Goal: Information Seeking & Learning: Learn about a topic

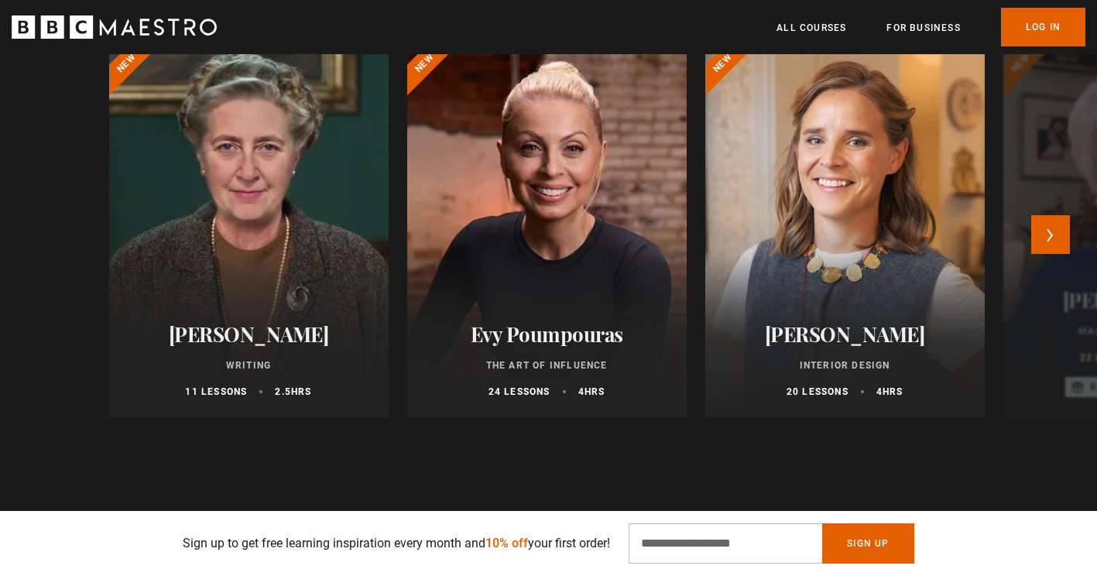
scroll to position [774, 0]
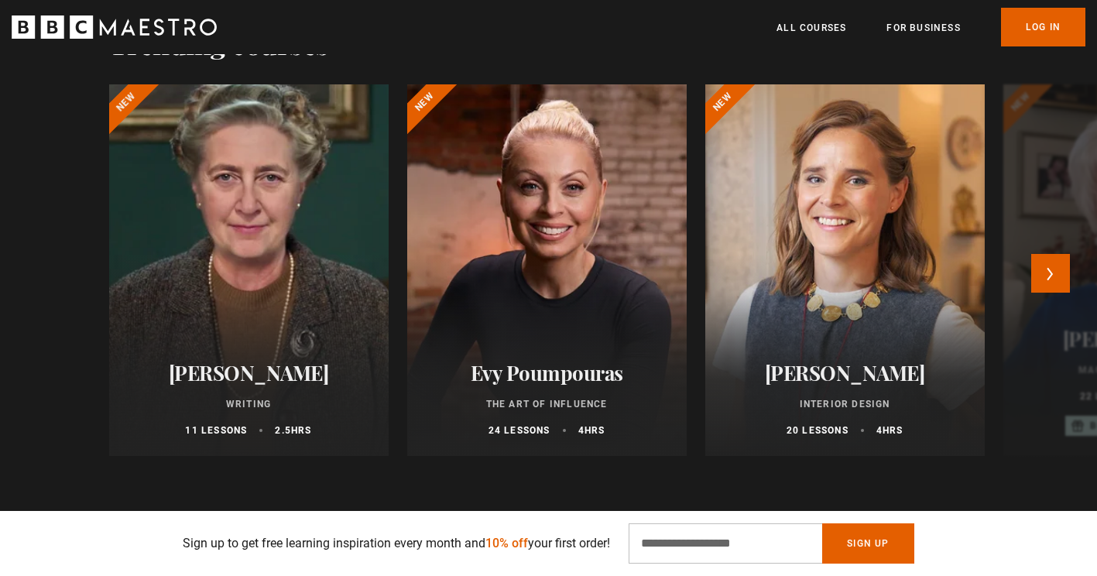
click at [265, 306] on div at bounding box center [247, 270] width 307 height 409
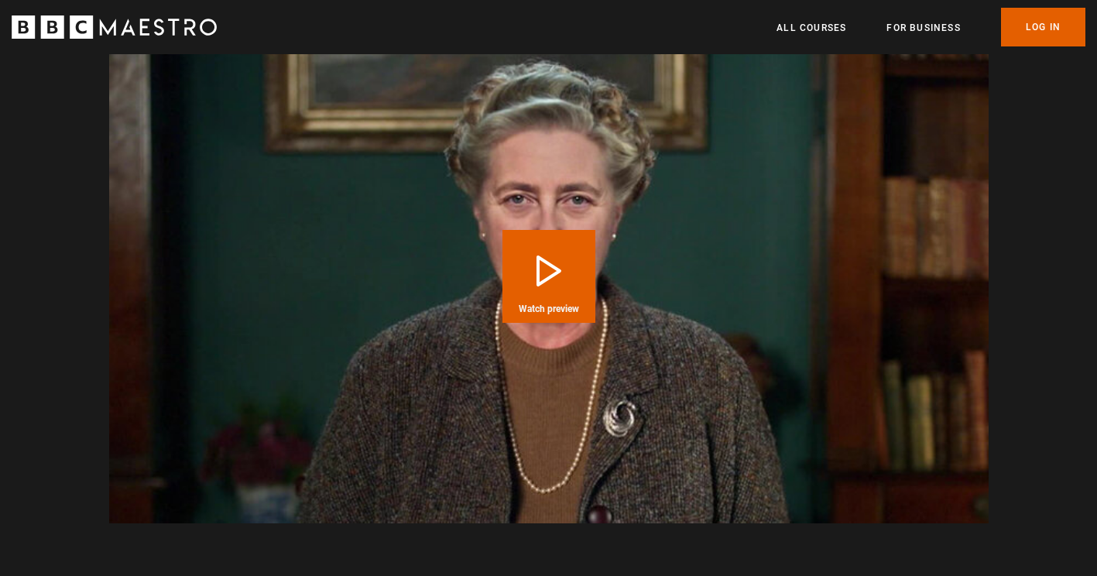
scroll to position [1625, 0]
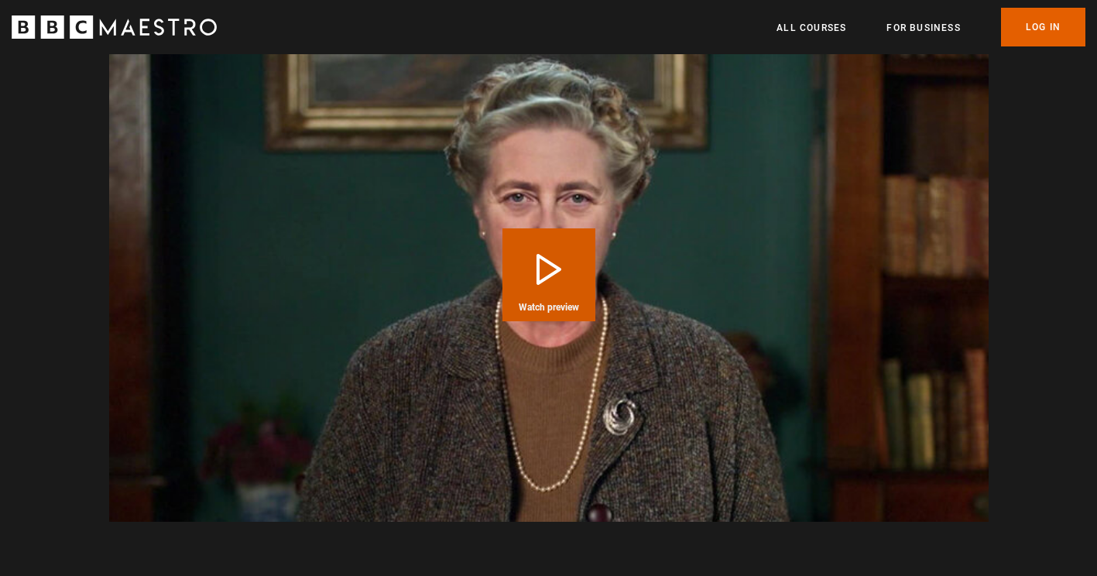
click at [505, 282] on button "Play Course overview for Writing with Agatha Christie Watch preview" at bounding box center [548, 274] width 93 height 93
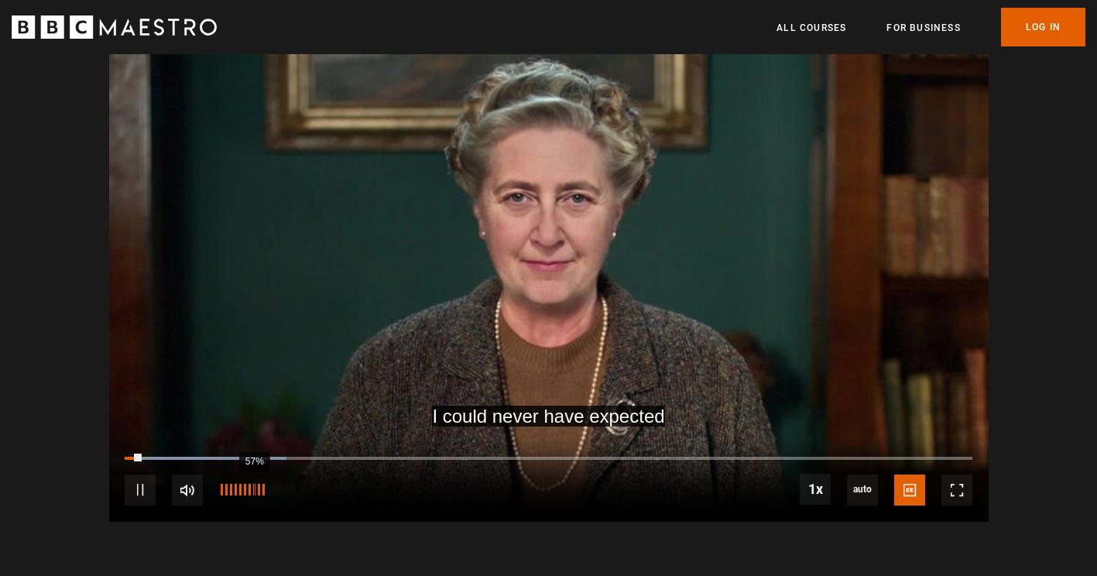
click at [254, 488] on div "57%" at bounding box center [254, 490] width 1 height 12
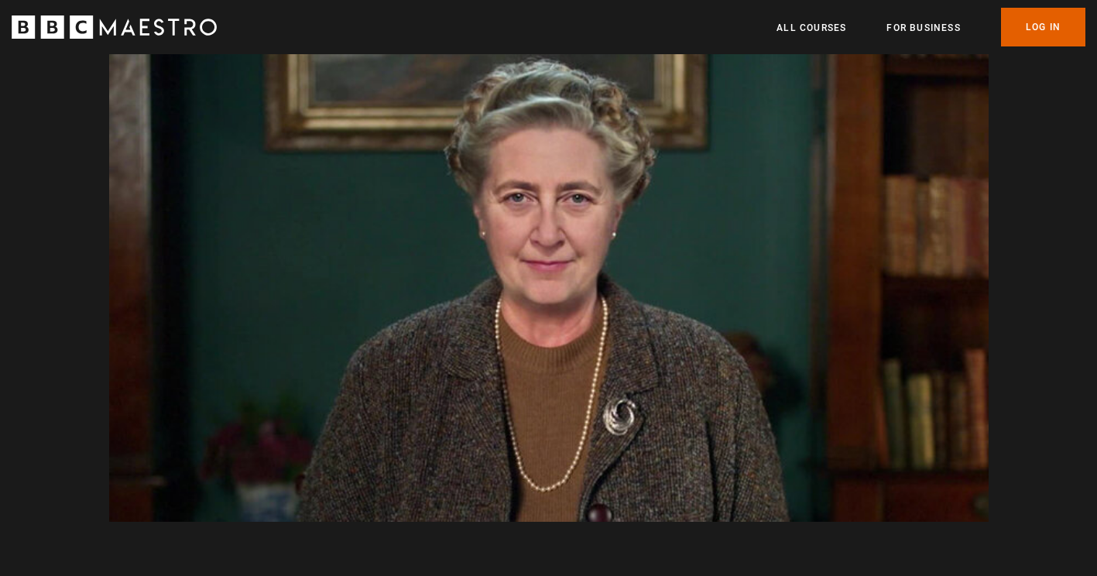
scroll to position [0, 406]
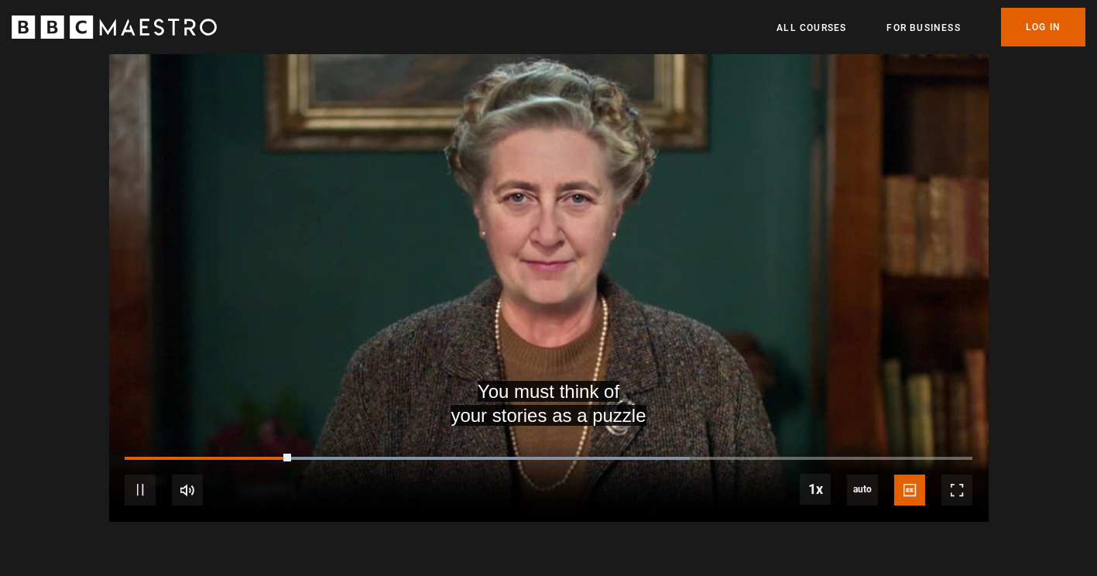
click at [367, 455] on div "10s Skip Back 10 seconds Pause 10s Skip Forward 10 seconds Loaded : 66.67% 0:29…" at bounding box center [548, 480] width 879 height 86
click at [446, 455] on div "10s Skip Back 10 seconds Pause 10s Skip Forward 10 seconds Loaded : 71.43% 0:29…" at bounding box center [548, 480] width 879 height 86
click at [365, 442] on div "10s Skip Back 10 seconds Pause 10s Skip Forward 10 seconds Loaded : 71.43% 0:29…" at bounding box center [548, 480] width 879 height 86
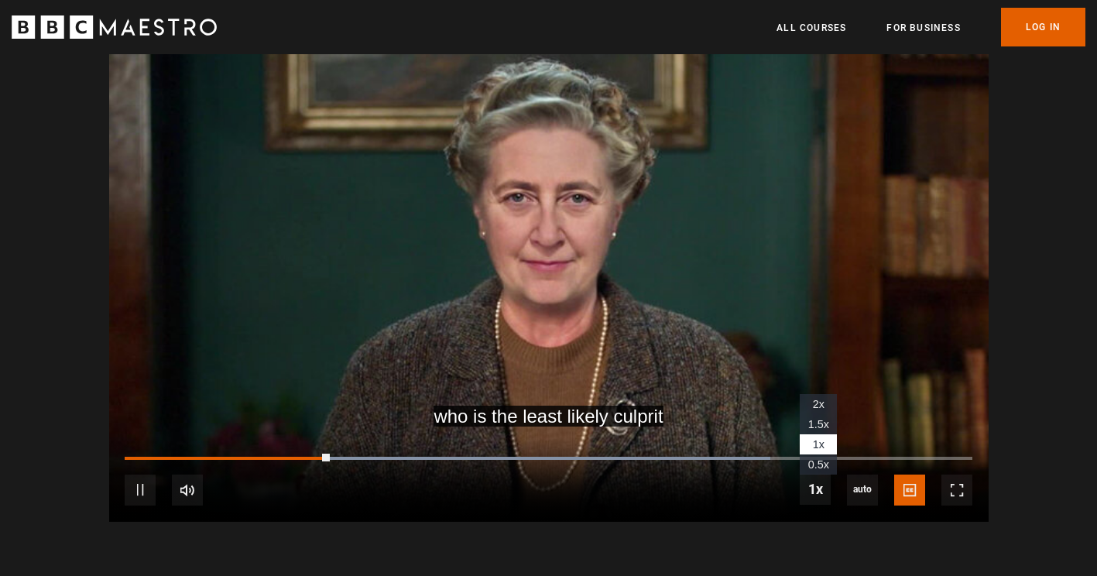
click at [812, 418] on span "1.5x" at bounding box center [818, 424] width 21 height 12
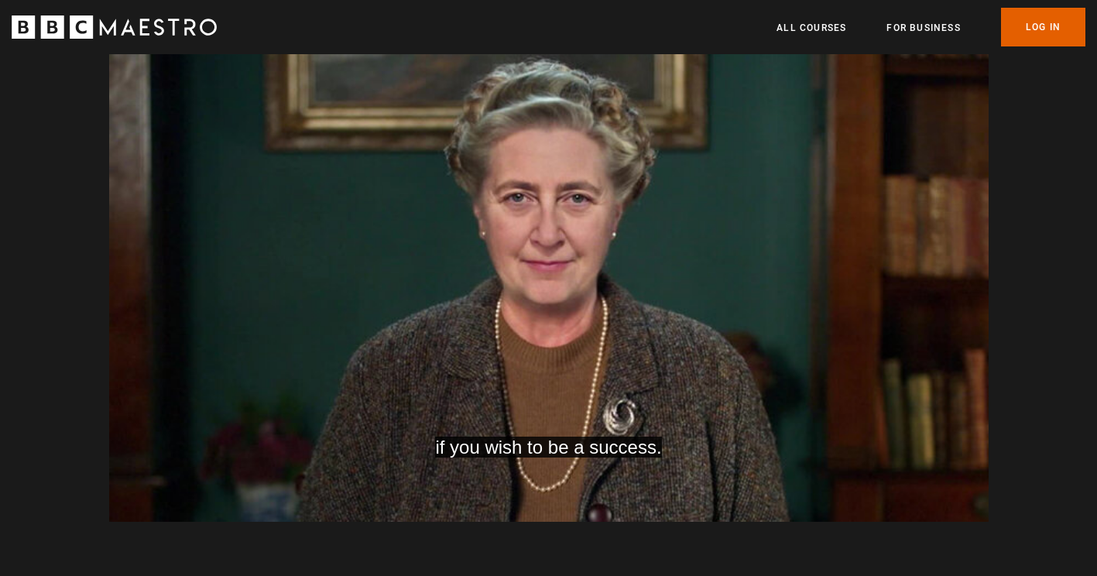
scroll to position [0, 1419]
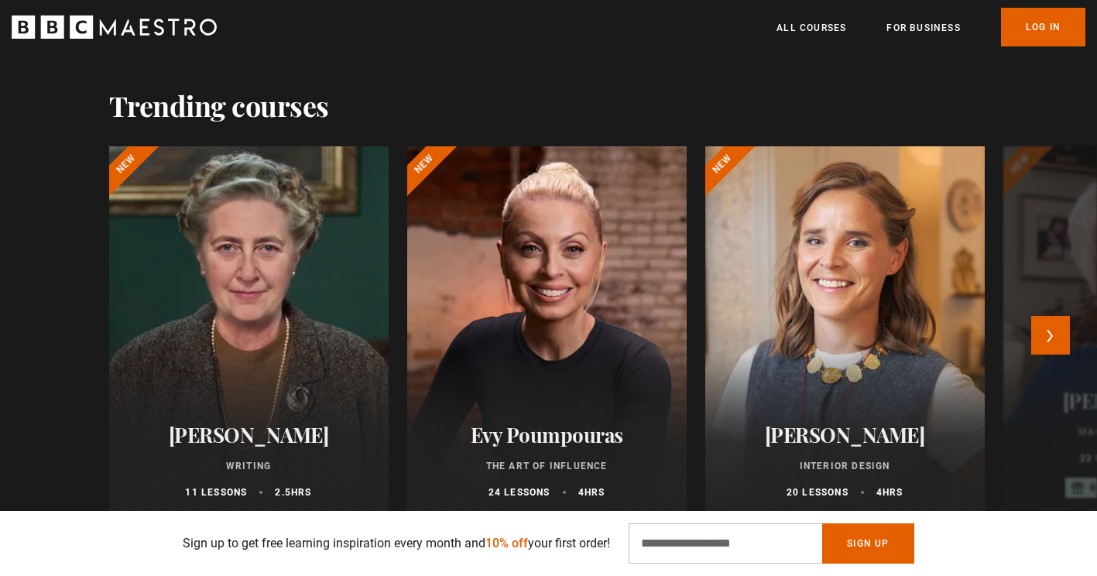
scroll to position [697, 0]
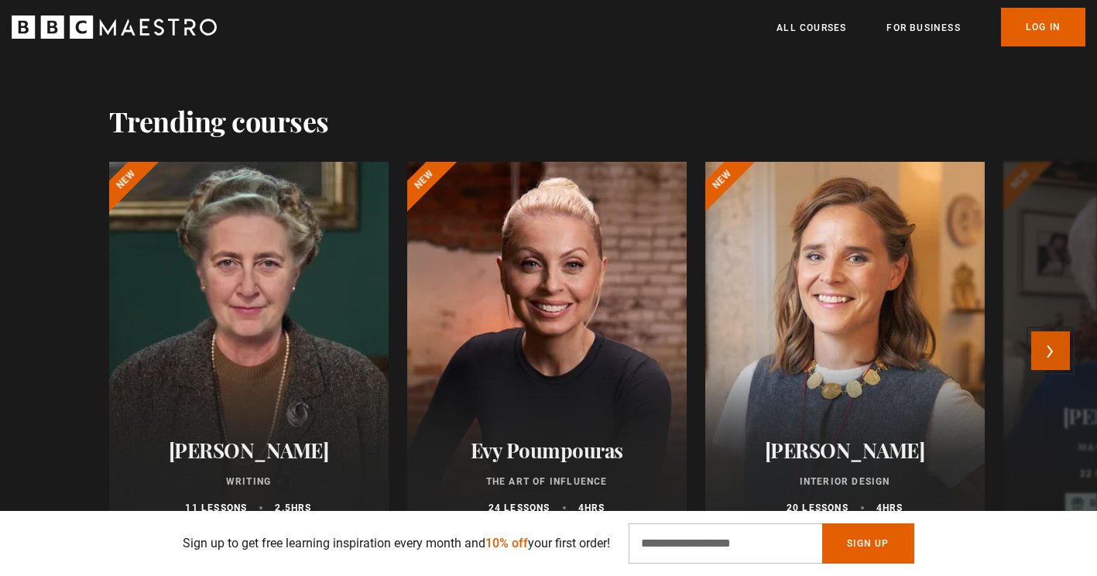
click at [1057, 353] on button "Next" at bounding box center [1050, 350] width 39 height 39
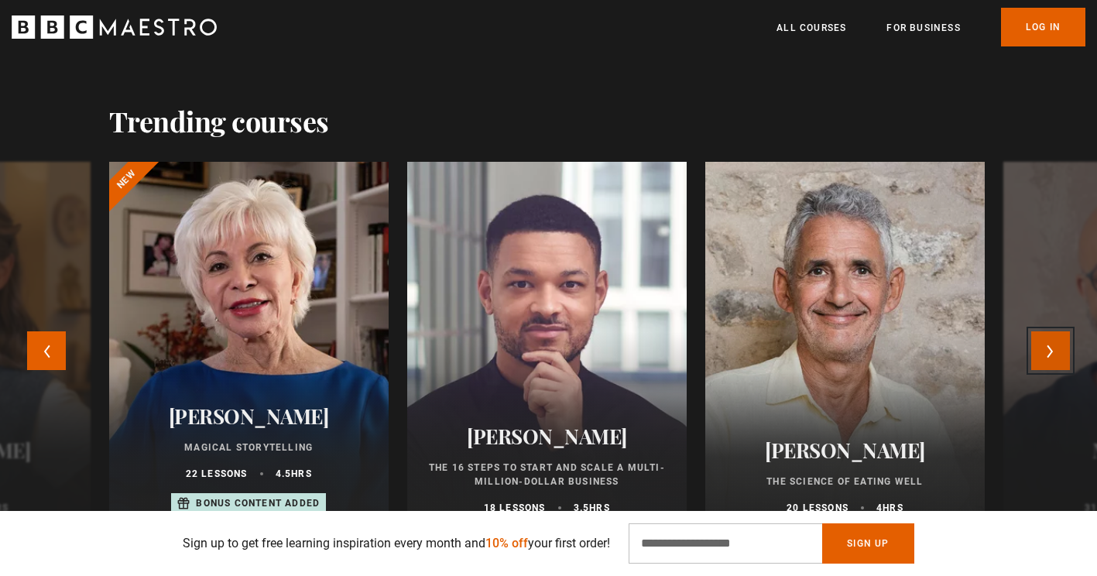
click at [1057, 353] on button "Next" at bounding box center [1050, 350] width 39 height 39
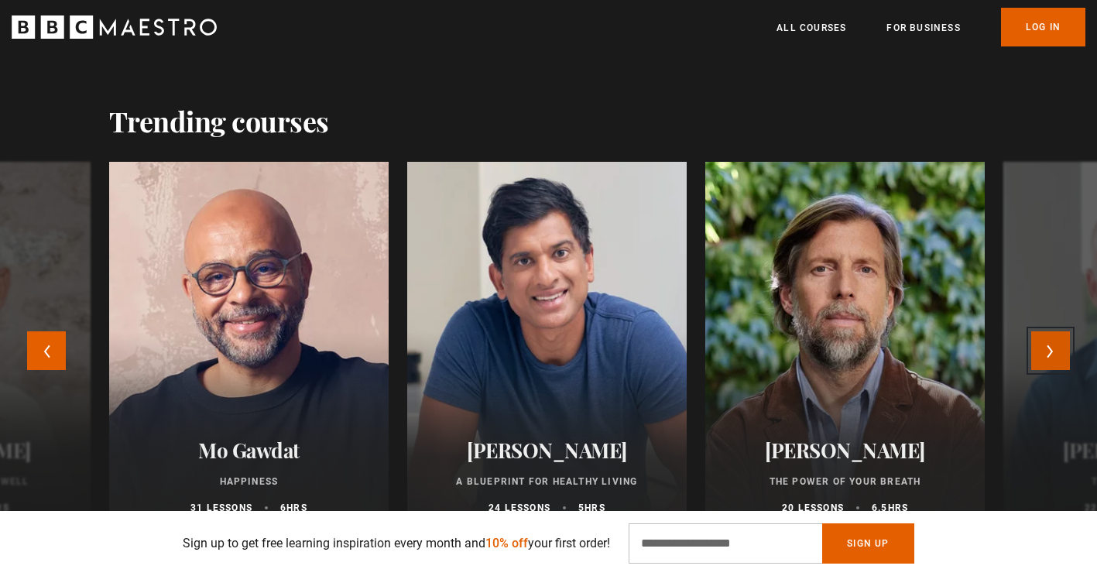
scroll to position [774, 0]
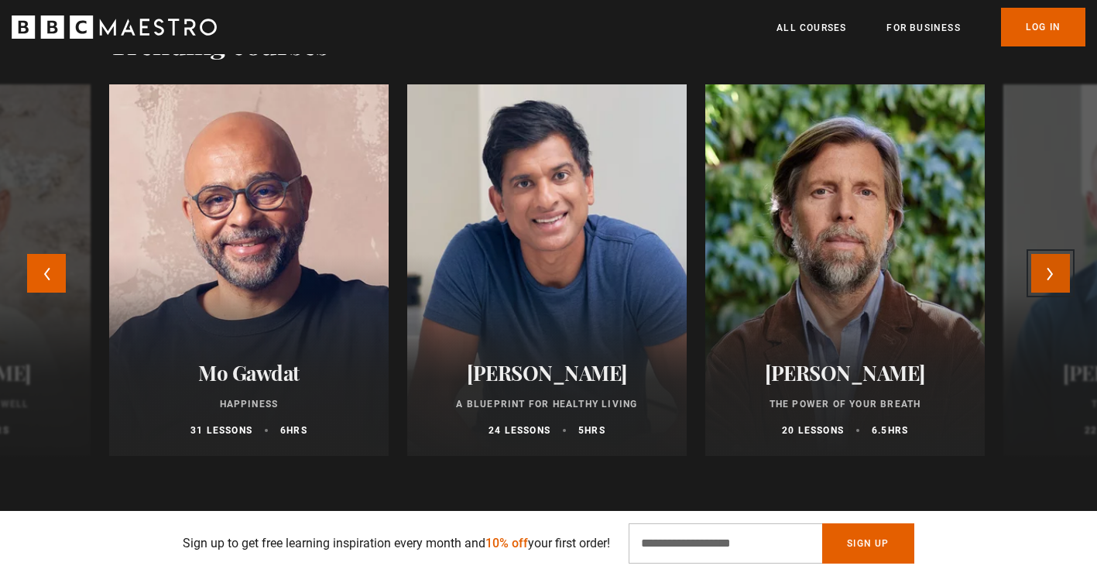
click at [1056, 282] on button "Next" at bounding box center [1050, 273] width 39 height 39
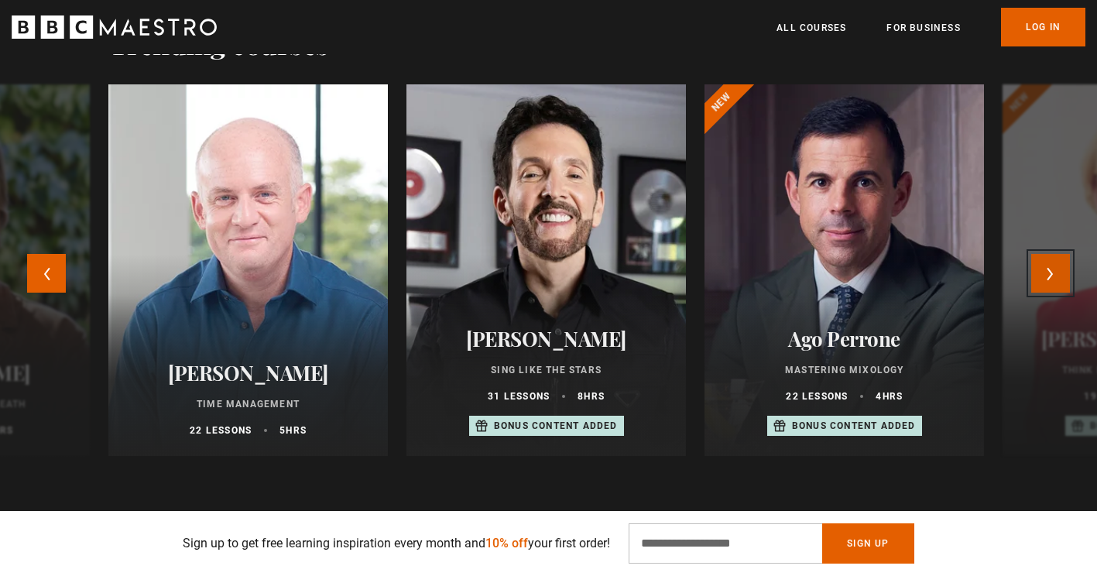
click at [1045, 267] on button "Next" at bounding box center [1050, 273] width 39 height 39
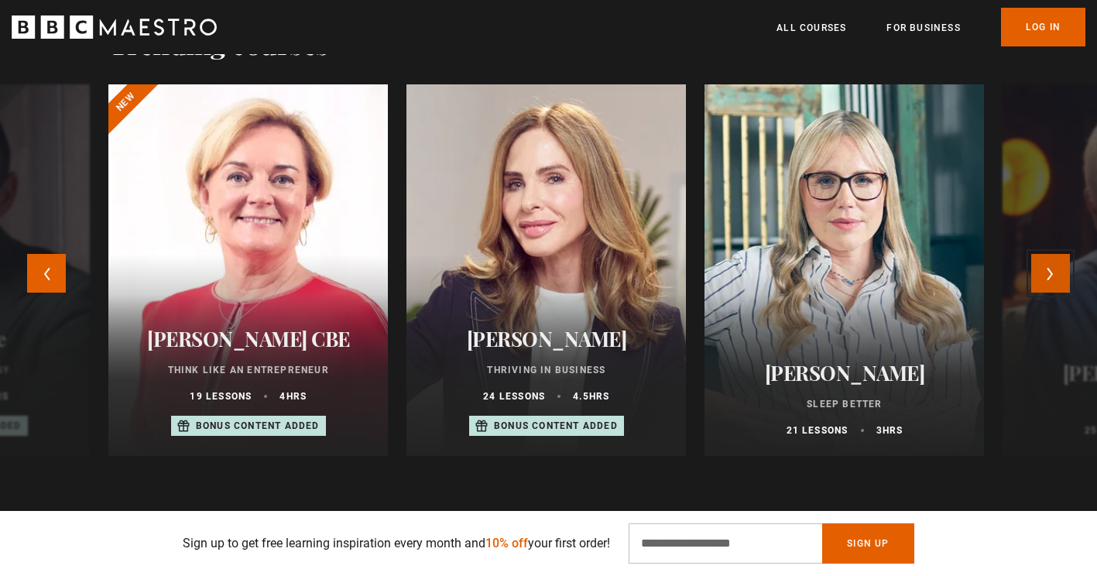
scroll to position [0, 406]
click at [1043, 269] on button "Next" at bounding box center [1050, 273] width 39 height 39
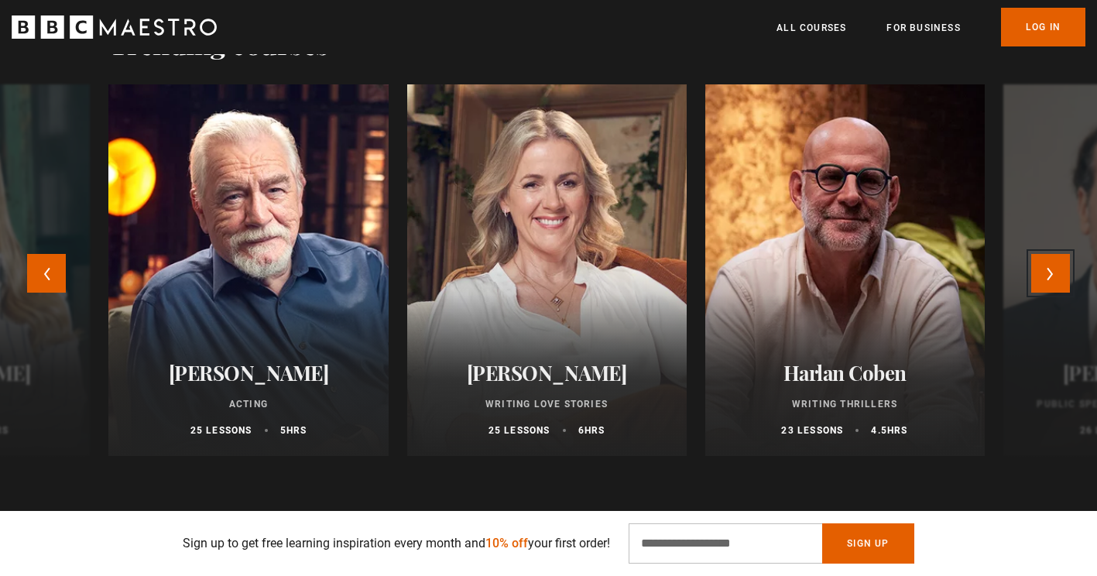
click at [1042, 271] on button "Next" at bounding box center [1050, 273] width 39 height 39
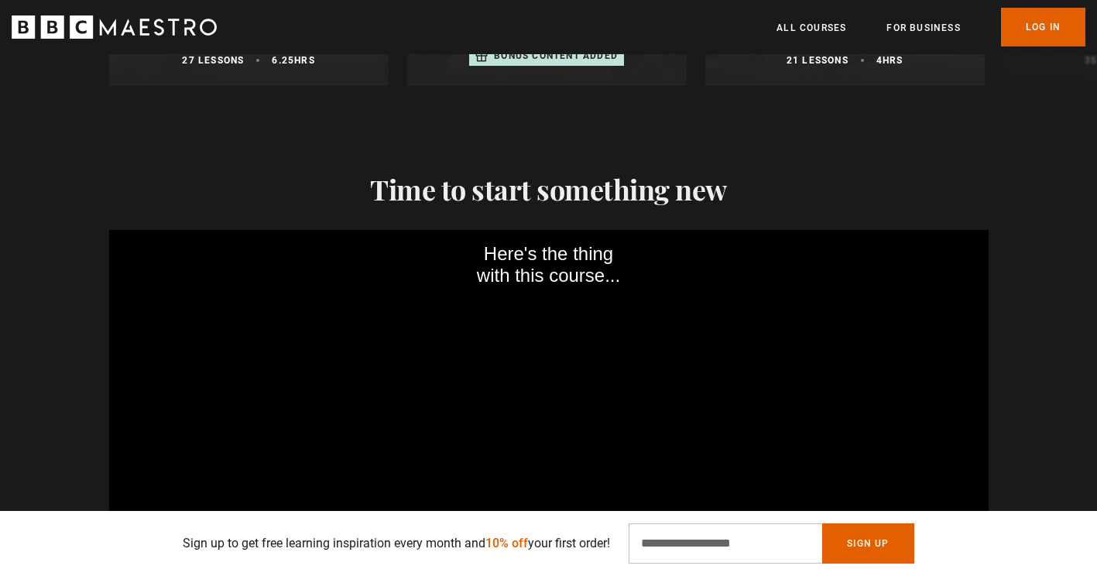
scroll to position [2012, 0]
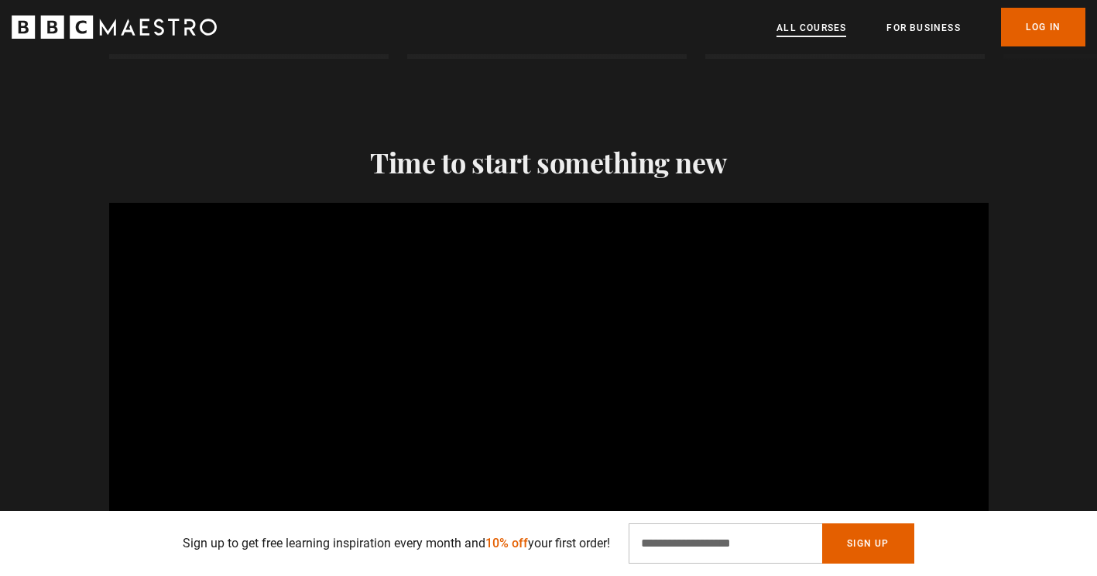
click at [822, 23] on link "All Courses" at bounding box center [811, 27] width 70 height 15
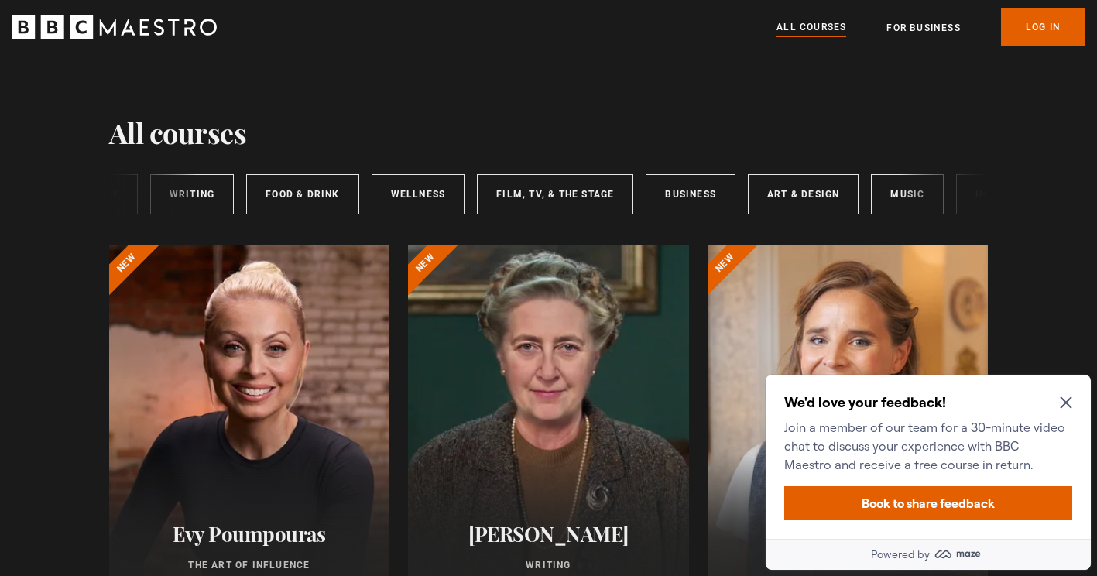
scroll to position [0, 120]
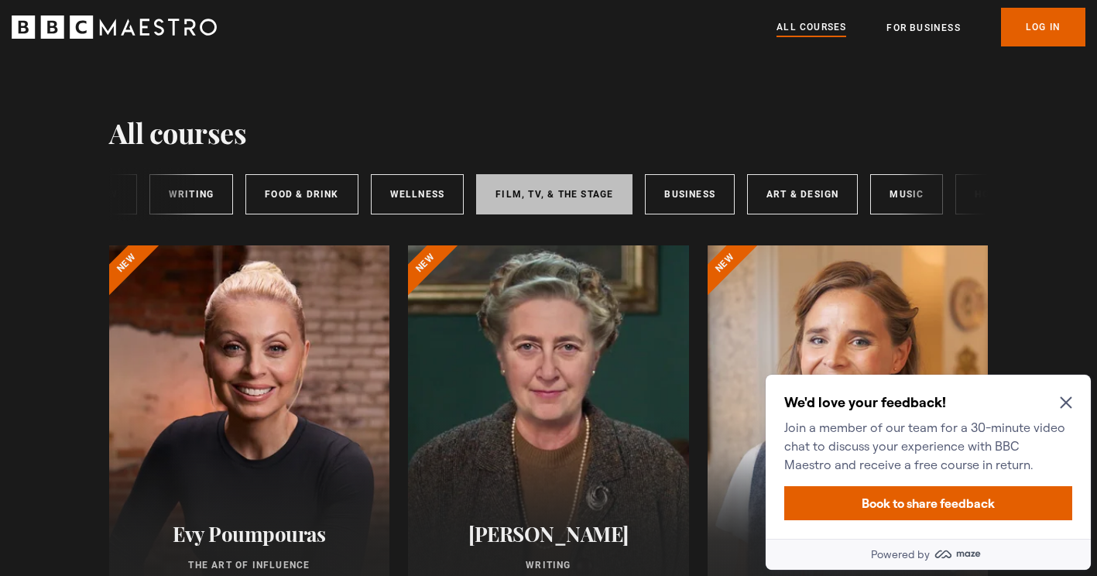
click at [504, 190] on link "Film, TV, & The Stage" at bounding box center [554, 194] width 156 height 40
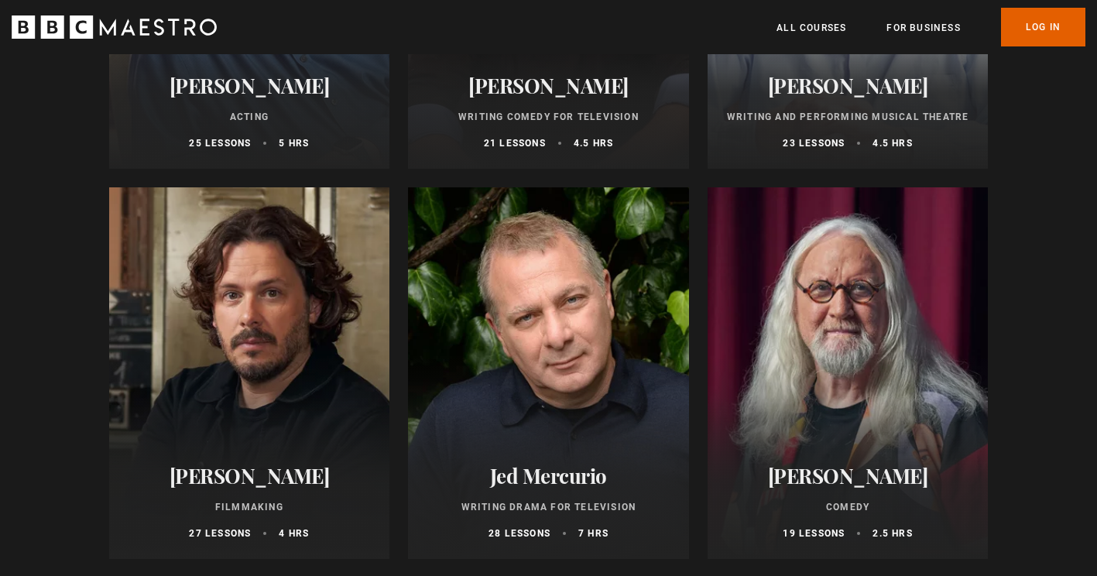
scroll to position [464, 0]
